Goal: Information Seeking & Learning: Learn about a topic

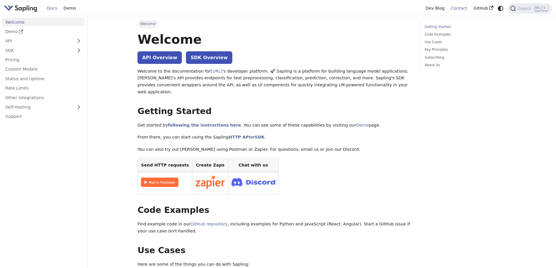
click at [462, 10] on link "Contact" at bounding box center [458, 8] width 23 height 9
click at [158, 60] on link "API Overview" at bounding box center [159, 57] width 44 height 13
click at [27, 8] on img "Main" at bounding box center [20, 8] width 33 height 8
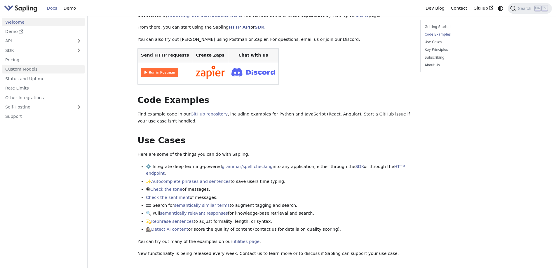
scroll to position [143, 0]
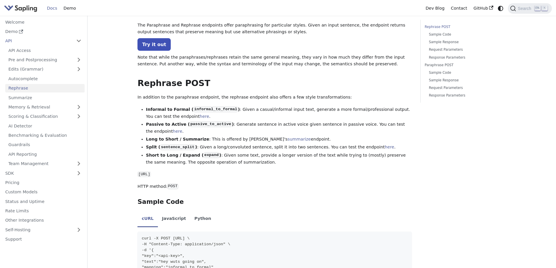
scroll to position [29, 0]
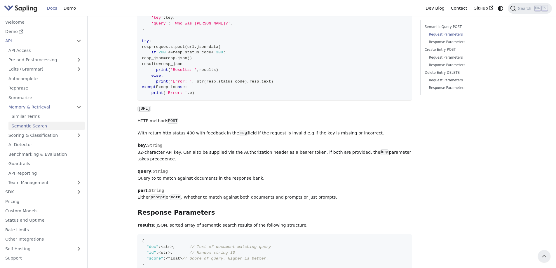
scroll to position [29, 0]
